Goal: Task Accomplishment & Management: Manage account settings

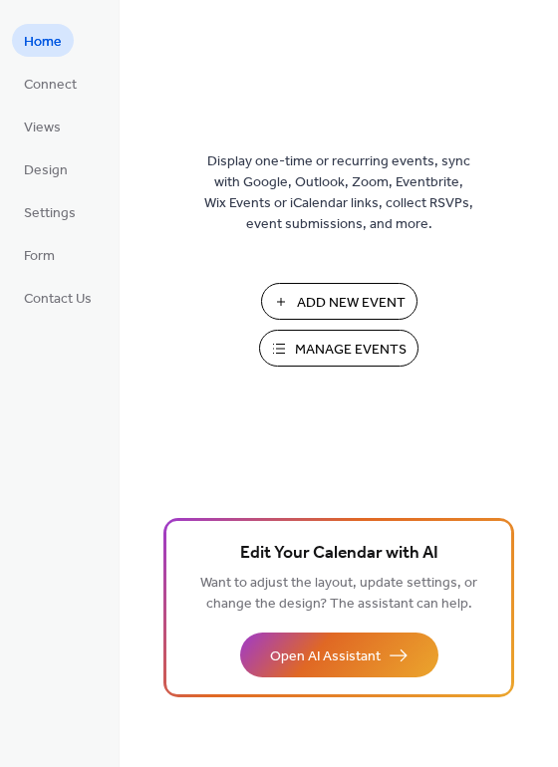
click at [352, 345] on span "Manage Events" at bounding box center [351, 350] width 112 height 21
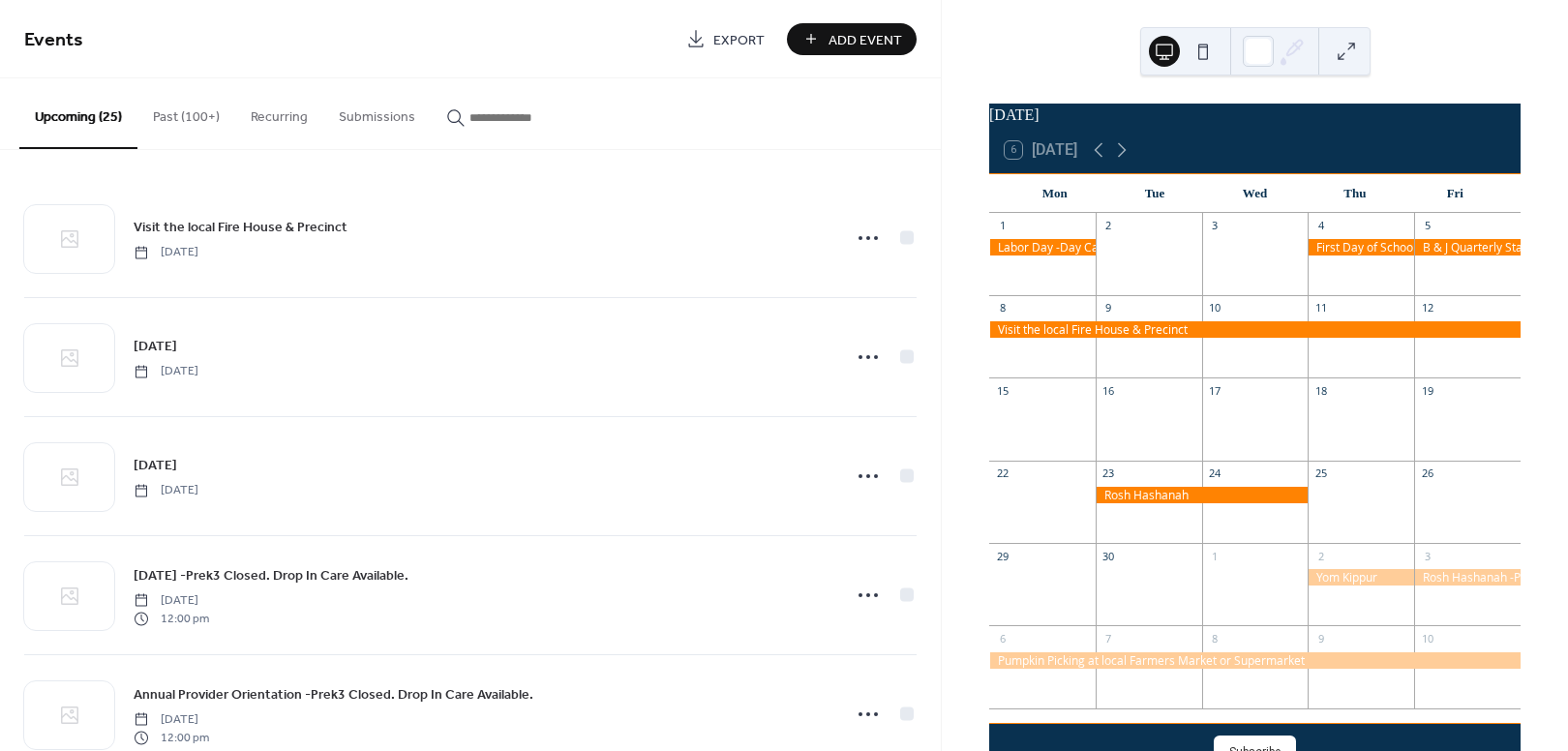
click at [470, 121] on input "button" at bounding box center [528, 118] width 117 height 20
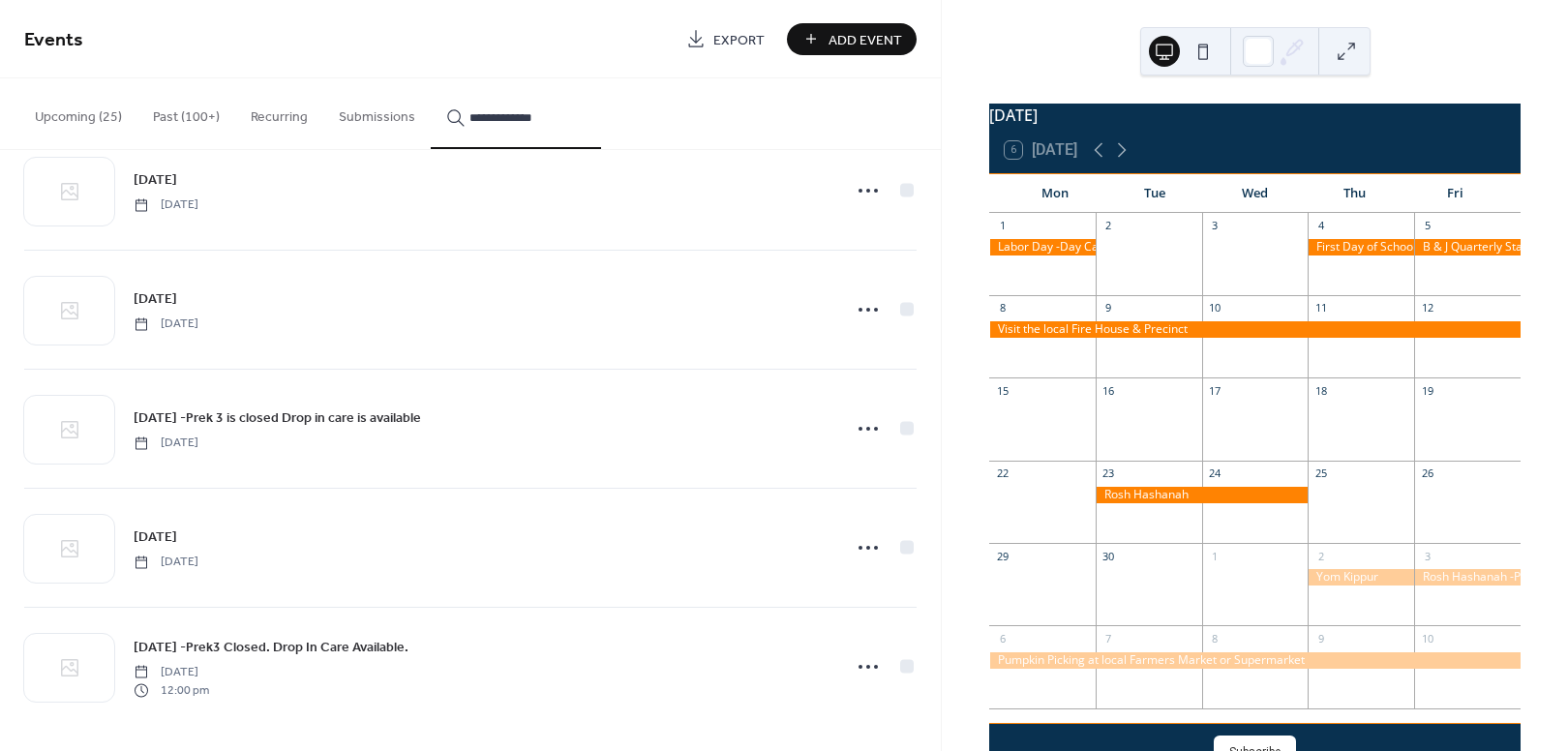
scroll to position [49, 0]
type input "**********"
click at [900, 661] on div at bounding box center [907, 665] width 14 height 14
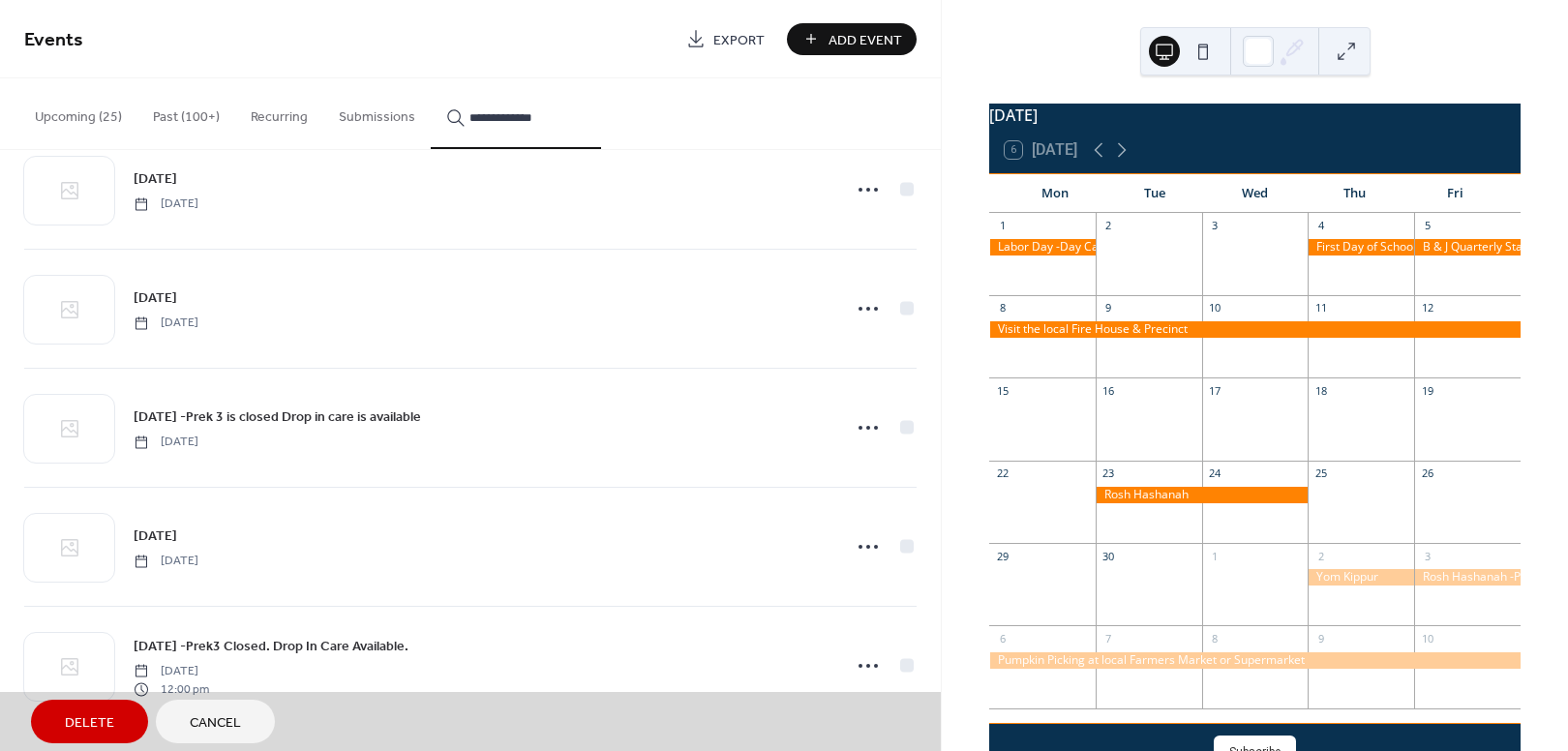
click at [900, 661] on div "[DATE] -Prek3 Closed. Drop In Care Available. [DATE] 12:00 pm" at bounding box center [470, 665] width 892 height 119
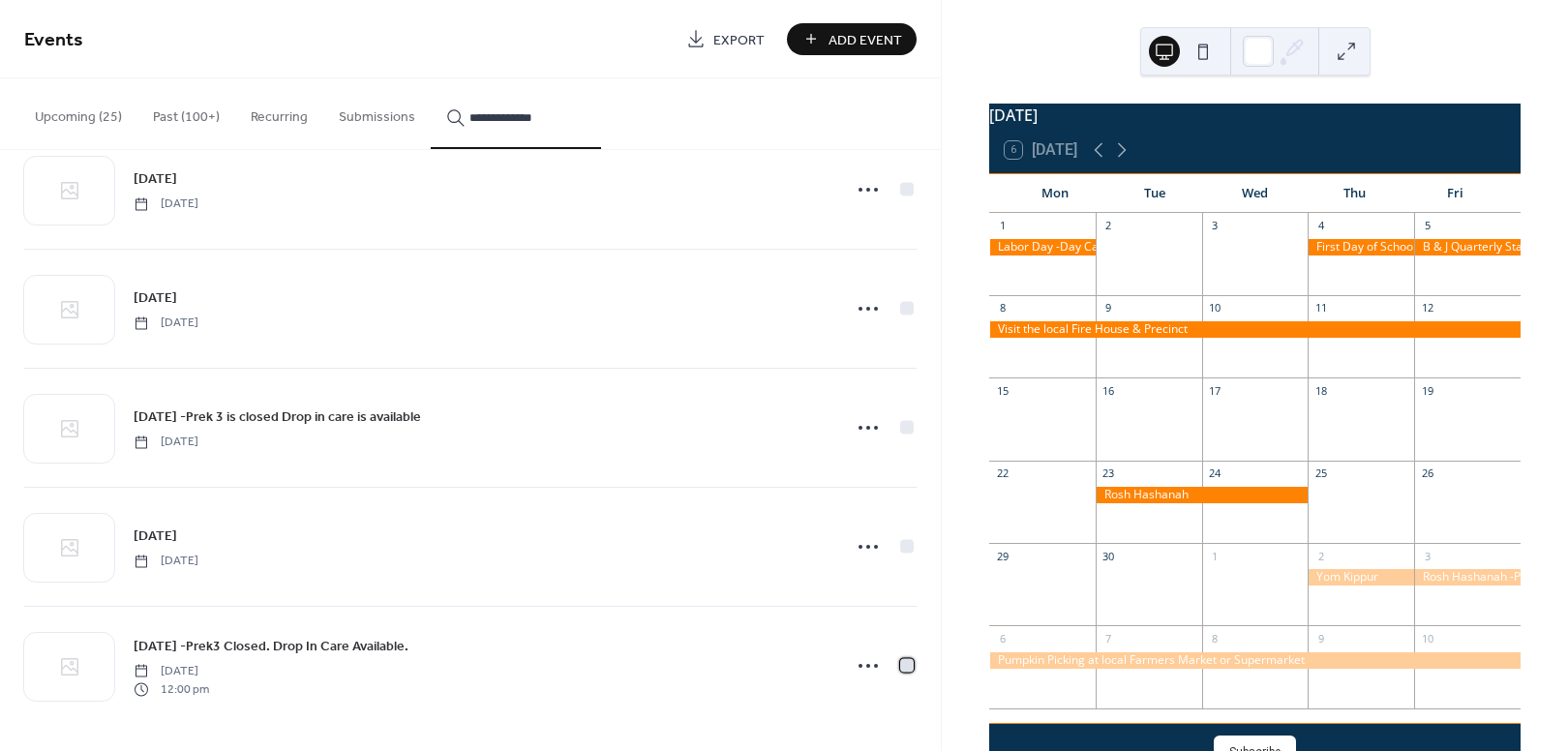
click at [904, 661] on div at bounding box center [907, 665] width 14 height 14
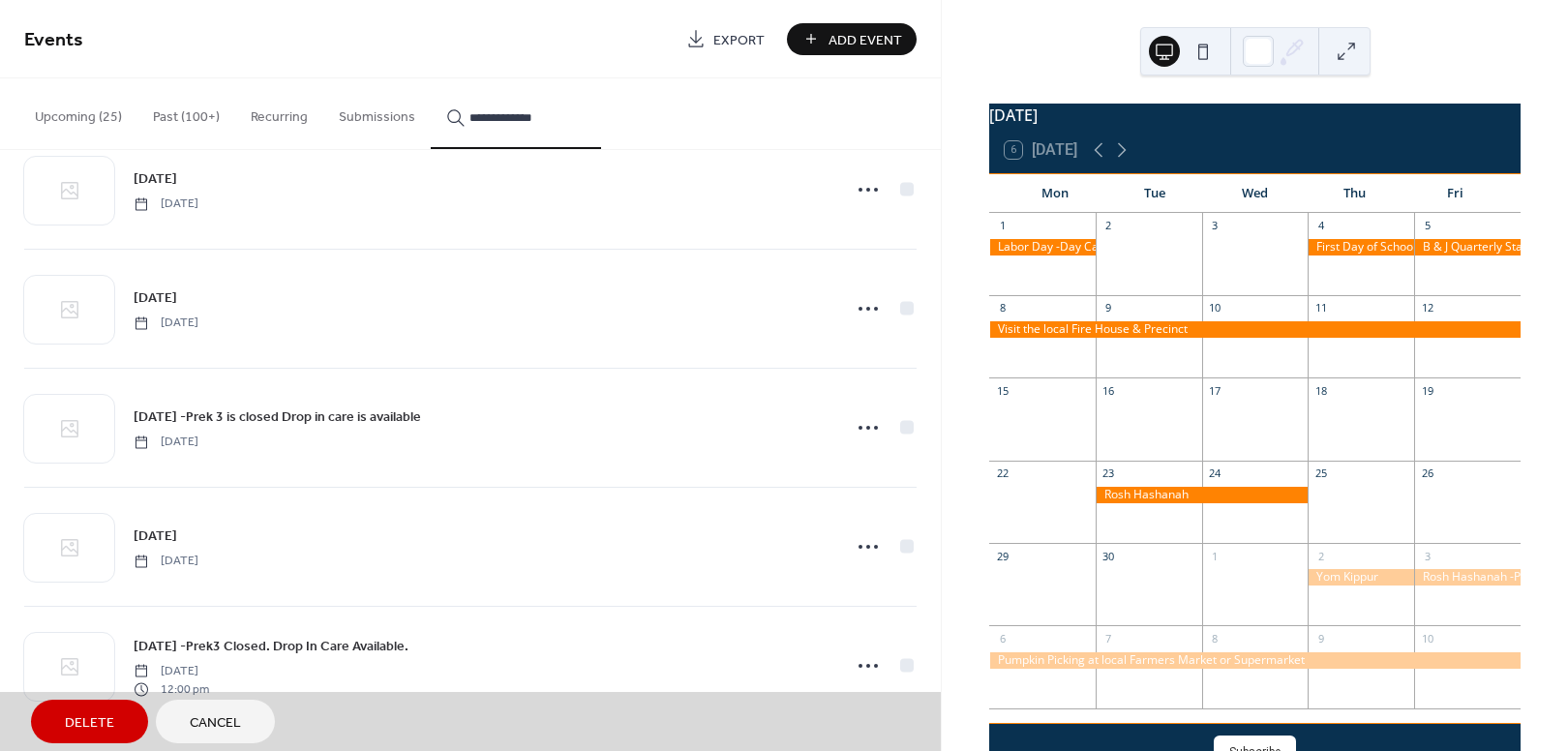
click at [90, 716] on span "Delete" at bounding box center [89, 723] width 50 height 20
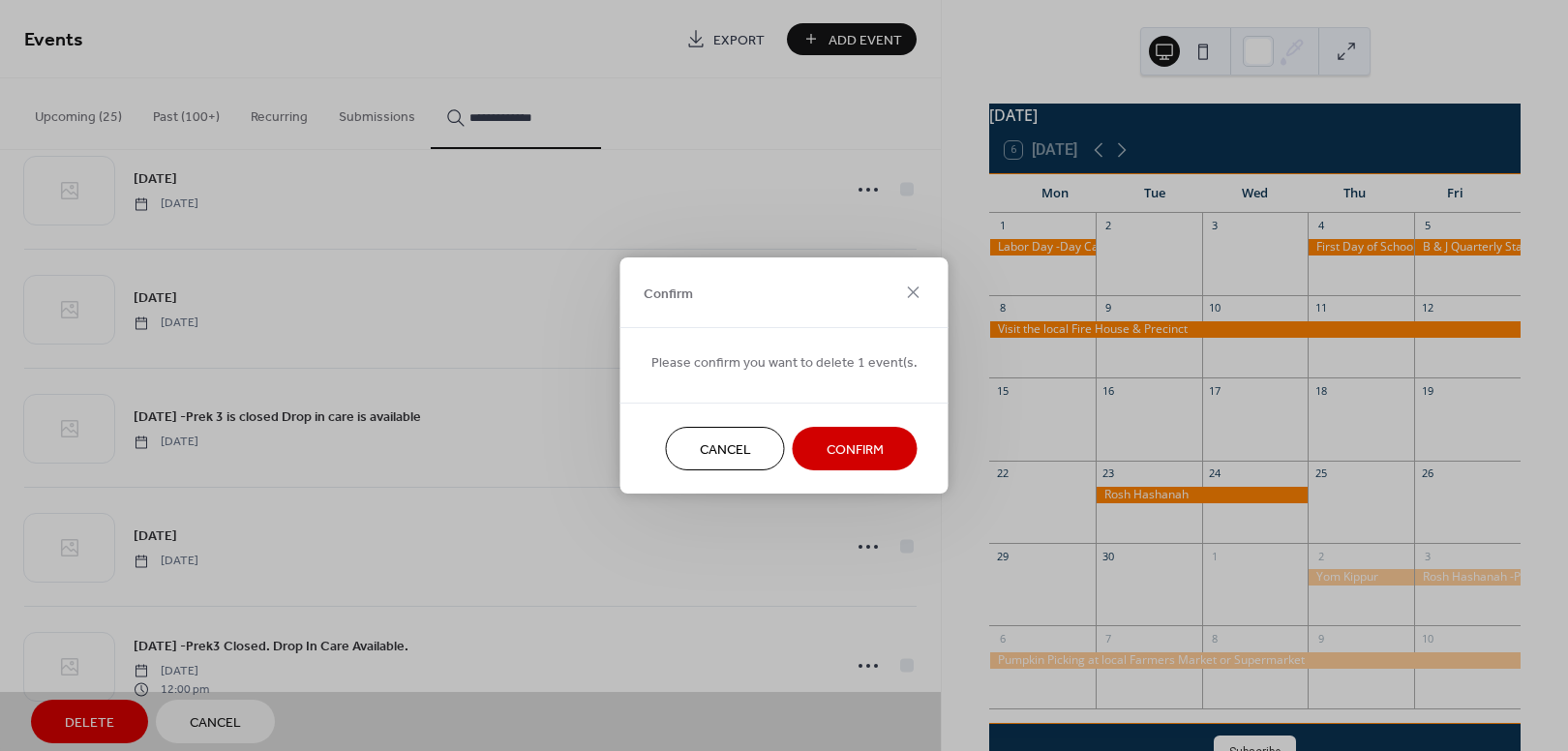
click at [846, 450] on span "Confirm" at bounding box center [855, 450] width 57 height 20
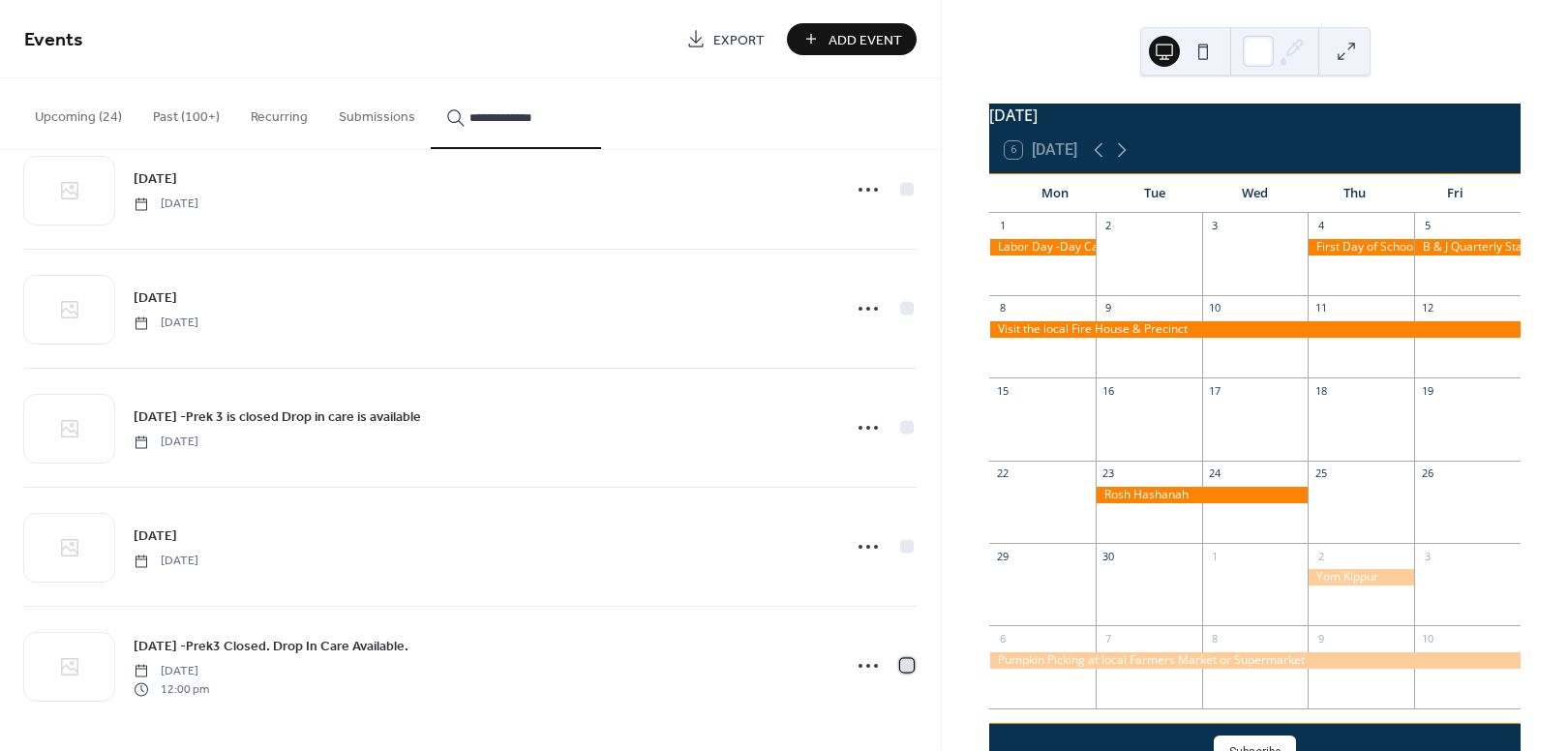
click at [900, 665] on div at bounding box center [907, 665] width 14 height 14
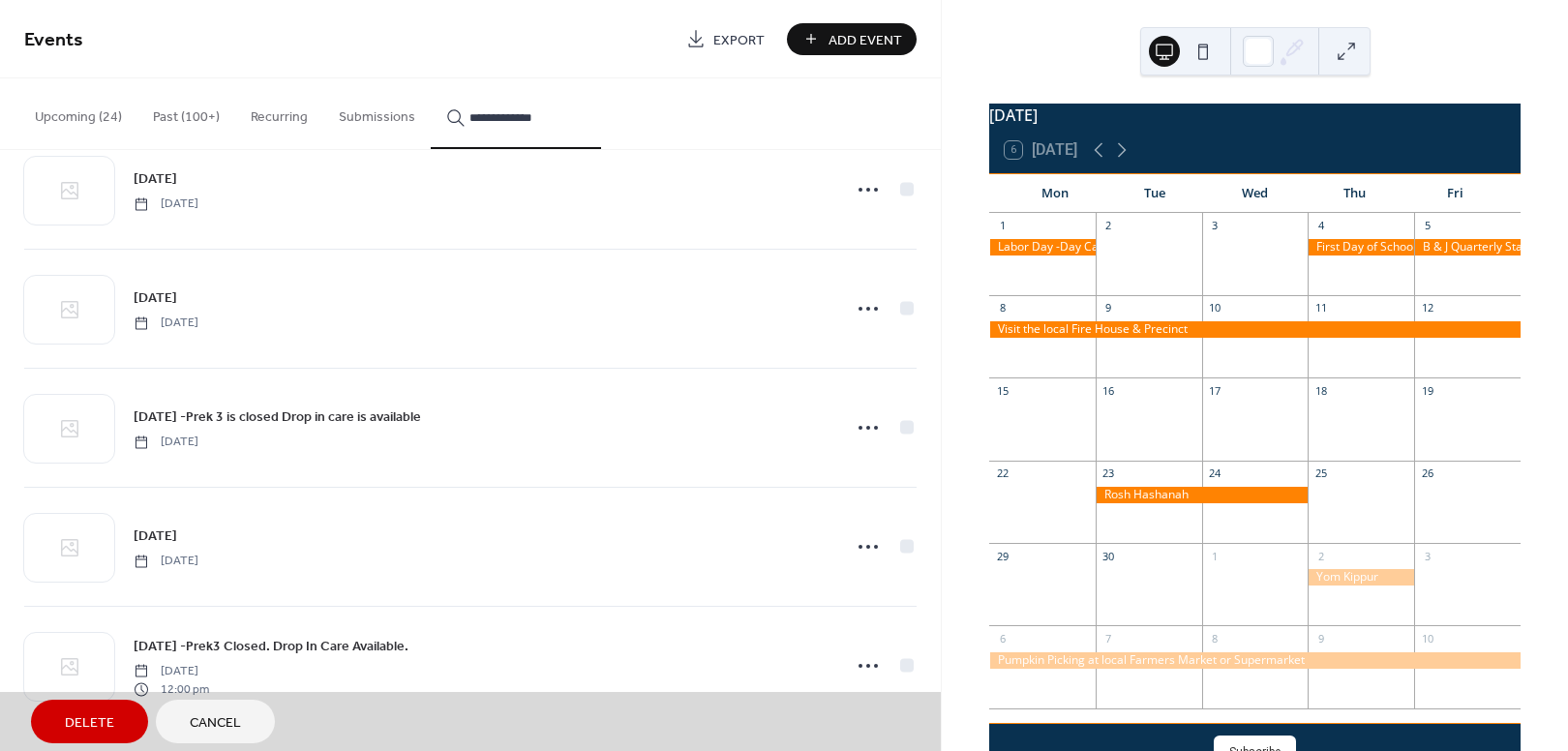
click at [93, 713] on span "Delete" at bounding box center [89, 723] width 50 height 20
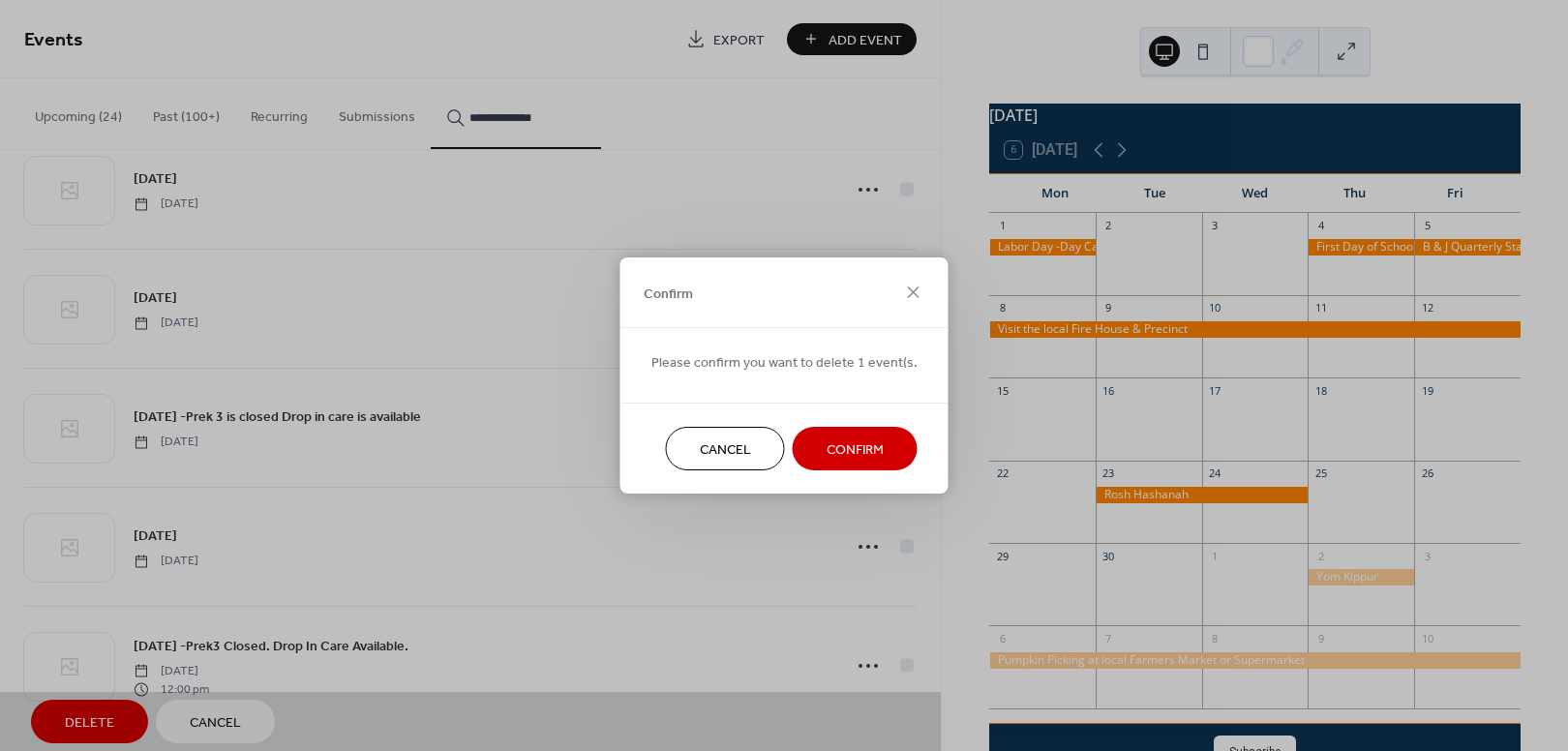
click at [841, 453] on span "Confirm" at bounding box center [855, 450] width 57 height 20
